Goal: Communication & Community: Connect with others

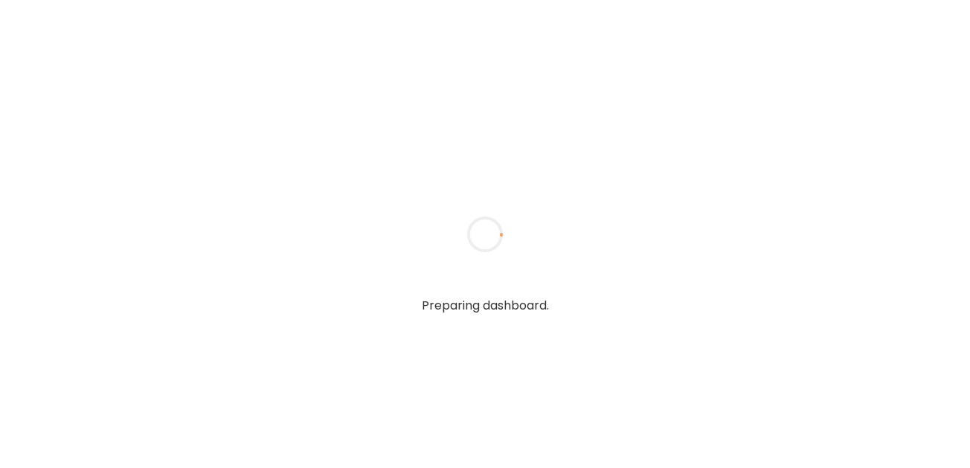
type input "**********"
type textarea "**********"
type input "**********"
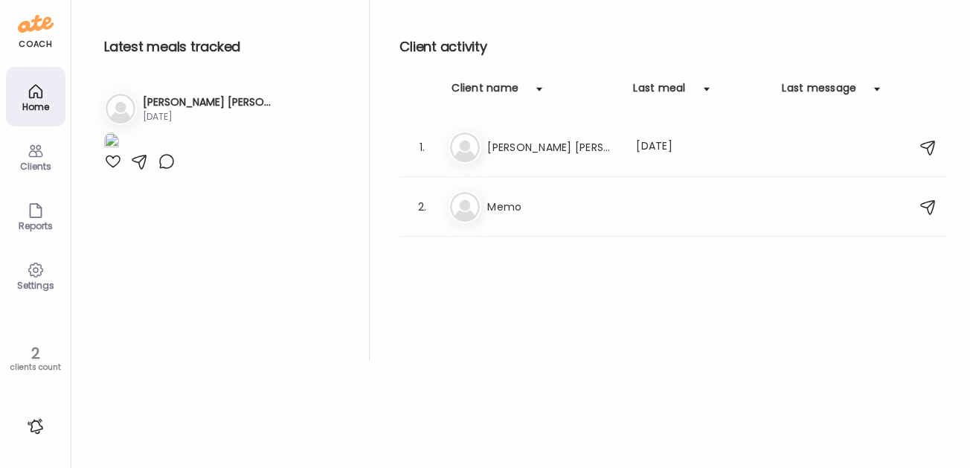
click at [37, 269] on icon at bounding box center [35, 270] width 4 height 4
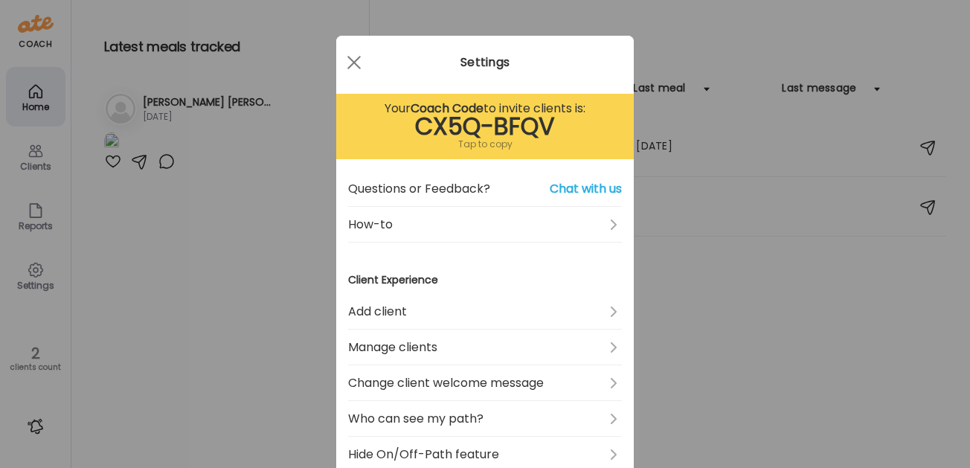
click at [480, 123] on div "CX5Q-BFQV" at bounding box center [485, 127] width 274 height 18
click at [526, 119] on div "CX5Q-BFQV" at bounding box center [485, 127] width 274 height 18
click at [509, 135] on div "Tap to copy" at bounding box center [485, 144] width 274 height 18
click at [486, 142] on div "Tap to copy" at bounding box center [485, 144] width 274 height 18
click at [355, 60] on span at bounding box center [353, 62] width 13 height 13
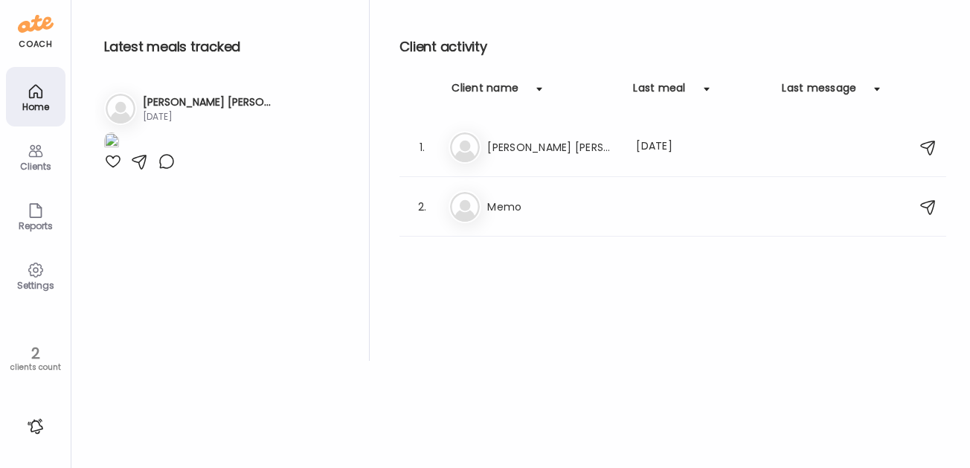
click at [44, 158] on div "Clients" at bounding box center [36, 156] width 60 height 60
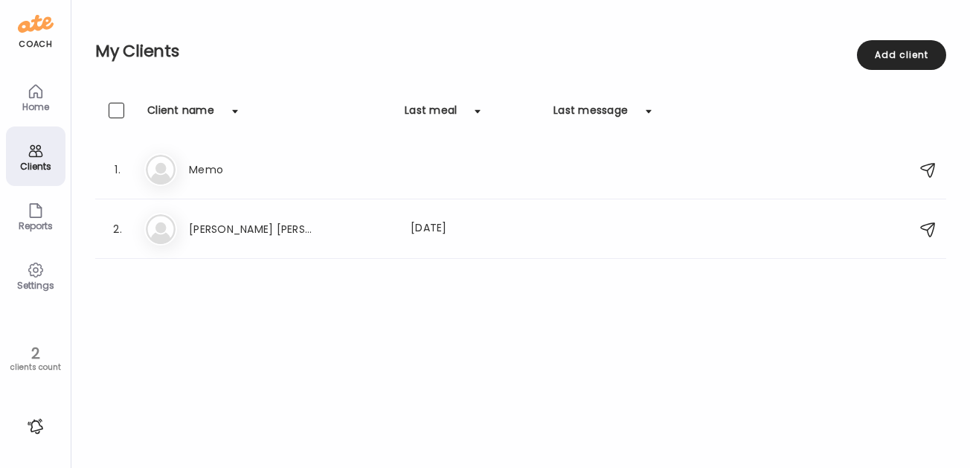
click at [45, 154] on div "Clients" at bounding box center [36, 156] width 60 height 60
click at [37, 269] on icon at bounding box center [35, 270] width 4 height 4
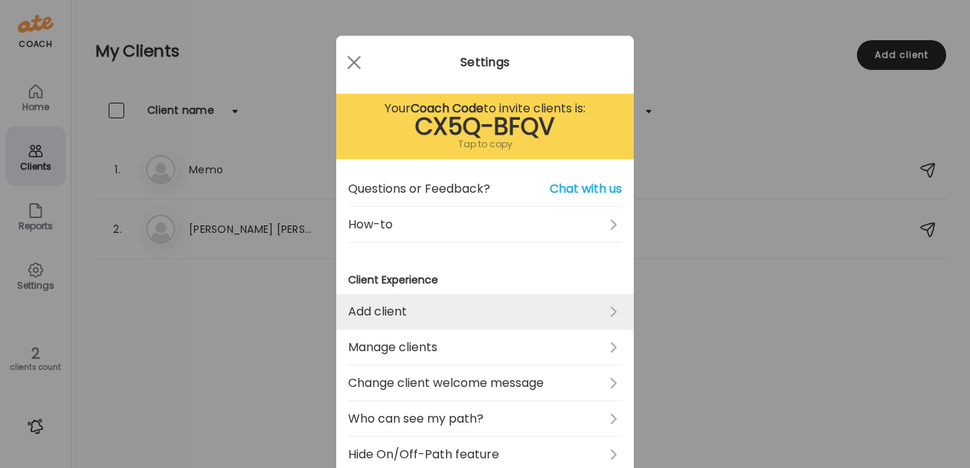
click at [577, 310] on link "Add client" at bounding box center [485, 312] width 274 height 36
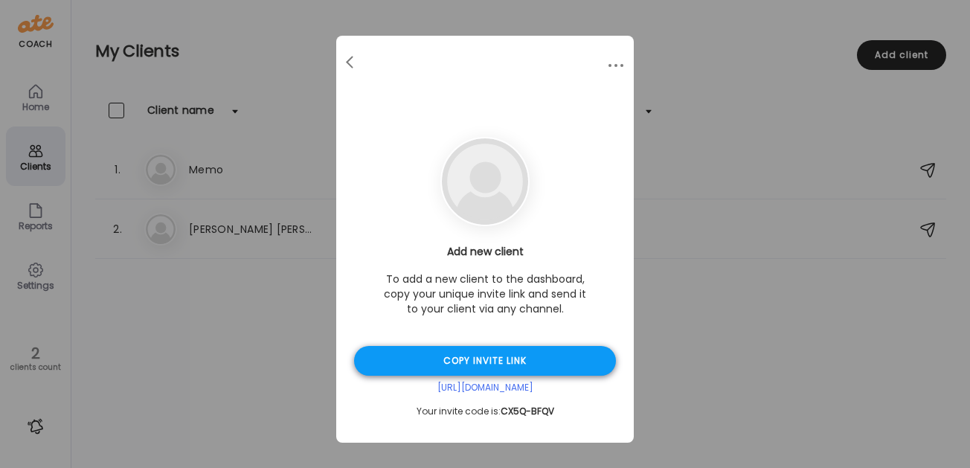
click at [474, 363] on div "Copy invite link" at bounding box center [485, 361] width 262 height 30
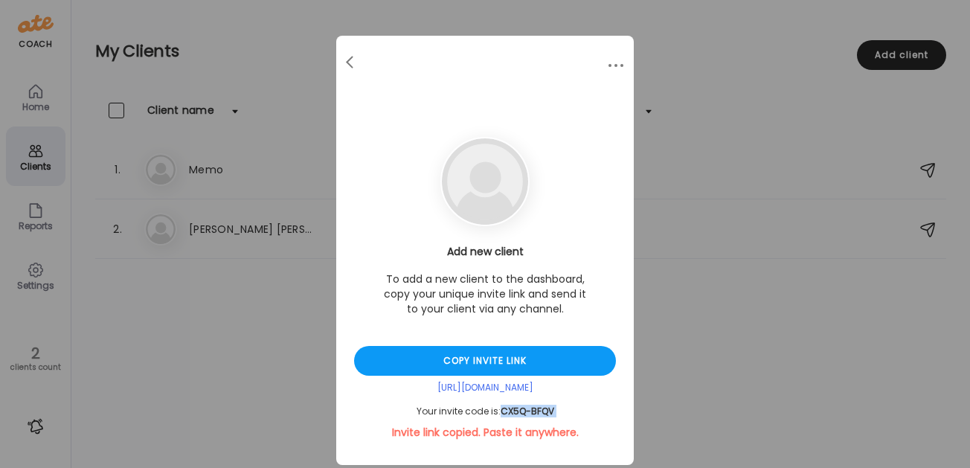
drag, startPoint x: 500, startPoint y: 411, endPoint x: 596, endPoint y: 418, distance: 96.2
click at [596, 418] on div "Add new client To add a new client to the dashboard, copy your unique invite li…" at bounding box center [485, 342] width 262 height 196
drag, startPoint x: 418, startPoint y: 408, endPoint x: 558, endPoint y: 407, distance: 139.9
click at [558, 407] on div "Your invite code is: CX5Q-BFQV" at bounding box center [485, 412] width 262 height 12
copy div "Your invite code is: CX5Q-BFQV"
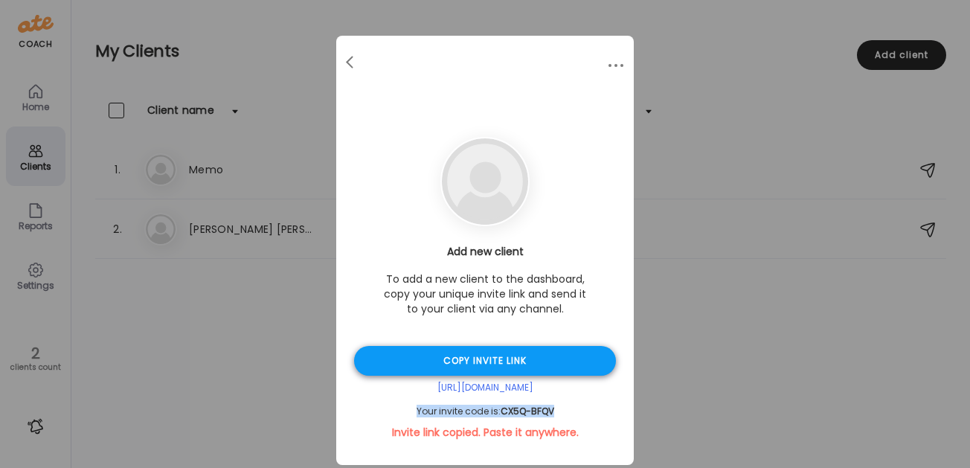
click at [479, 359] on div "Copy invite link" at bounding box center [485, 361] width 262 height 30
copy div "Your invite code is: CX5Q-BFQV"
drag, startPoint x: 416, startPoint y: 408, endPoint x: 550, endPoint y: 420, distance: 134.5
click at [548, 420] on div "Add new client To add a new client to the dashboard, copy your unique invite li…" at bounding box center [485, 342] width 262 height 196
copy div "Your invite code is: CX5Q-BFQV"
